Goal: Task Accomplishment & Management: Use online tool/utility

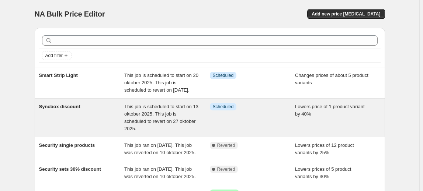
click at [72, 122] on div "Syncbox discount" at bounding box center [82, 118] width 86 height 30
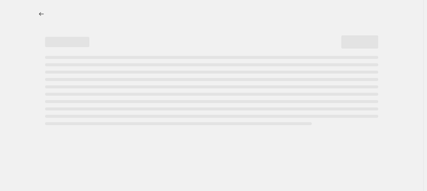
select select "percentage"
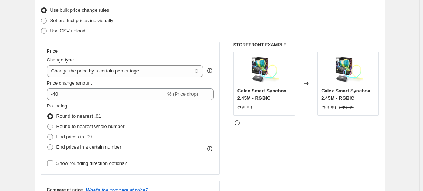
scroll to position [139, 0]
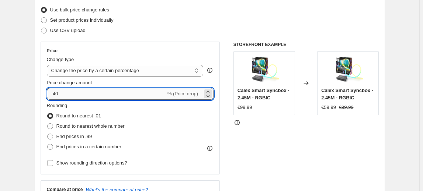
click at [58, 93] on input "-40" at bounding box center [106, 94] width 119 height 12
type input "-30"
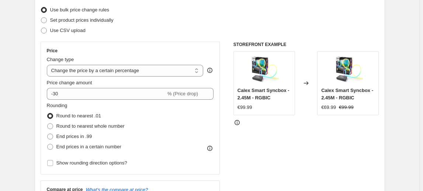
click at [289, 142] on div "STOREFRONT EXAMPLE Calex Smart Syncbox - 2.45M - RGBIC €99.99 Changed to Calex …" at bounding box center [307, 132] width 146 height 181
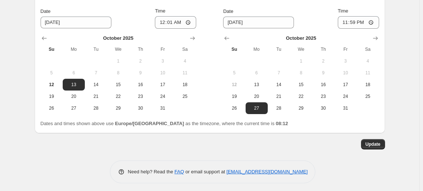
scroll to position [644, 0]
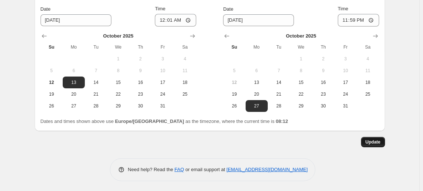
click at [380, 142] on span "Update" at bounding box center [373, 142] width 15 height 6
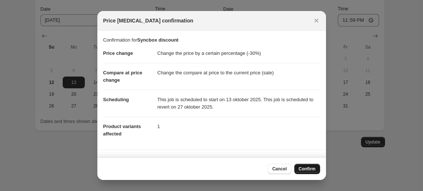
click at [315, 168] on span "Confirm" at bounding box center [307, 169] width 17 height 6
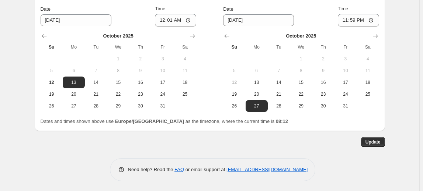
click at [315, 168] on div "Need help? Read the FAQ or email support at support+a63786@northern-apps.com" at bounding box center [213, 170] width 206 height 23
click at [377, 138] on button "Update" at bounding box center [373, 142] width 24 height 10
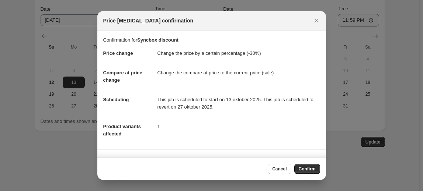
scroll to position [48, 0]
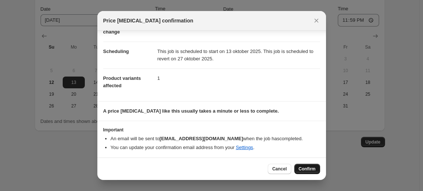
click at [309, 172] on span "Confirm" at bounding box center [307, 169] width 17 height 6
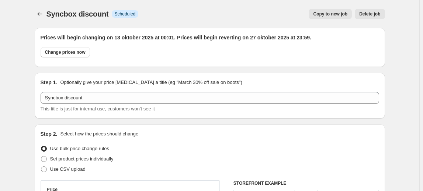
scroll to position [644, 0]
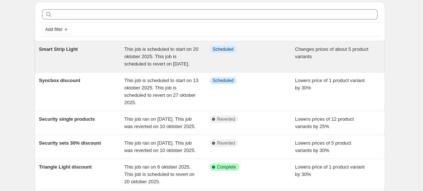
scroll to position [27, 0]
